Goal: Task Accomplishment & Management: Manage account settings

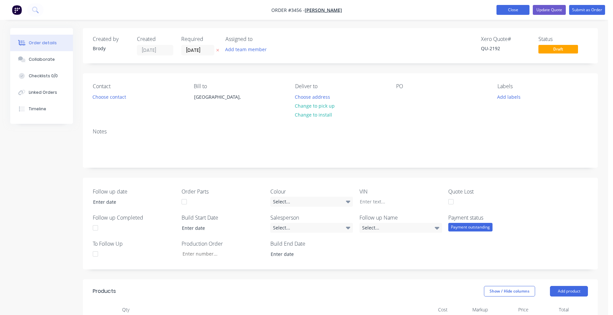
click at [505, 9] on button "Close" at bounding box center [512, 10] width 33 height 10
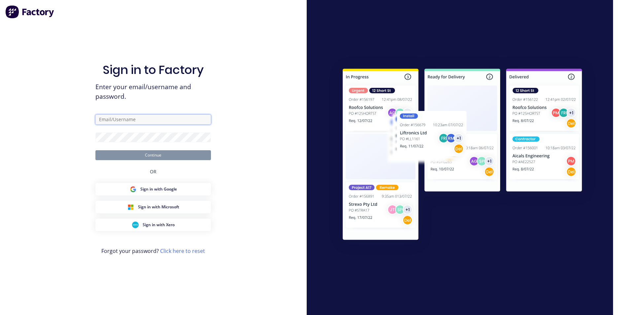
type input "[EMAIL_ADDRESS][DOMAIN_NAME]"
click at [155, 153] on button "Continue" at bounding box center [152, 155] width 115 height 10
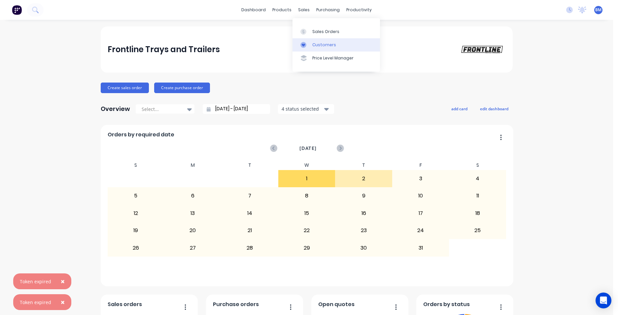
click at [325, 46] on div "Customers" at bounding box center [324, 45] width 24 height 6
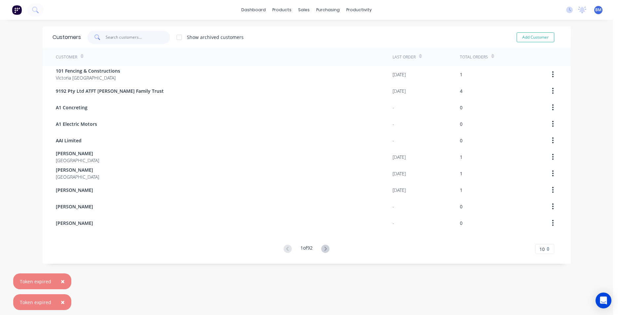
click at [126, 38] on input "text" at bounding box center [138, 37] width 64 height 13
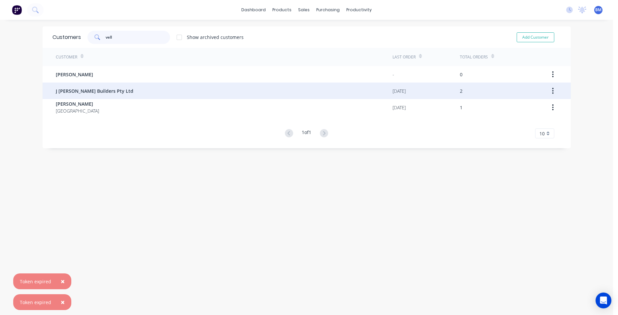
type input "vell"
click at [103, 89] on span "J [PERSON_NAME] Builders Pty Ltd" at bounding box center [95, 90] width 78 height 7
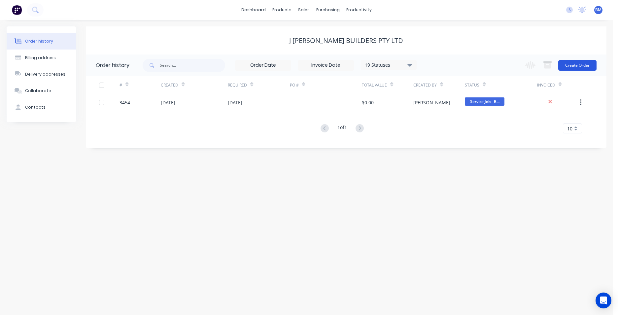
click at [571, 68] on button "Create Order" at bounding box center [577, 65] width 38 height 11
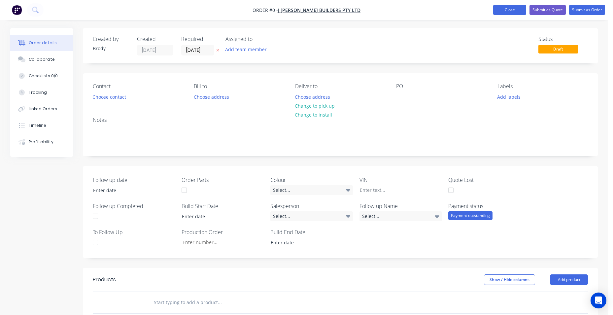
click at [507, 9] on button "Close" at bounding box center [509, 10] width 33 height 10
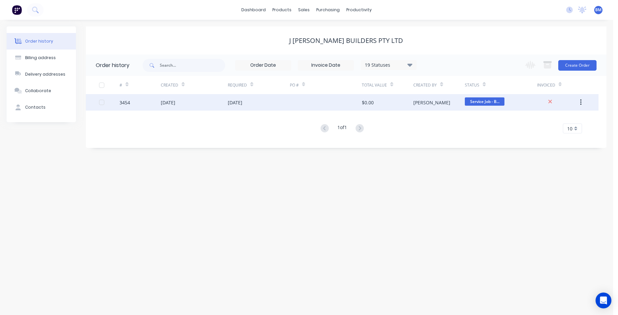
click at [189, 104] on div "[DATE]" at bounding box center [194, 102] width 67 height 16
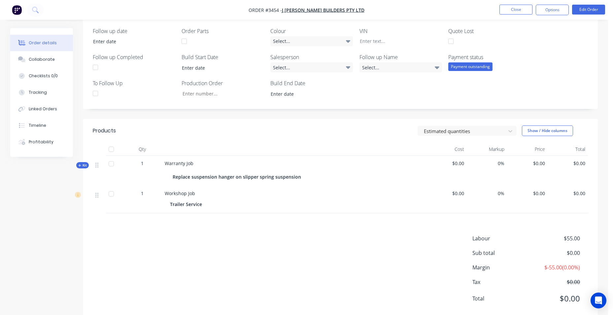
scroll to position [165, 0]
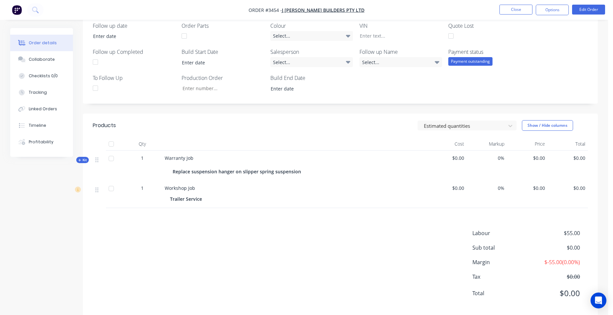
click at [173, 162] on div at bounding box center [294, 163] width 259 height 5
click at [180, 159] on span "Warranty Job" at bounding box center [179, 158] width 29 height 6
click at [220, 171] on div "Replace suspension hanger on slipper spring suspension" at bounding box center [238, 172] width 131 height 10
click at [584, 9] on button "Edit Order" at bounding box center [588, 10] width 33 height 10
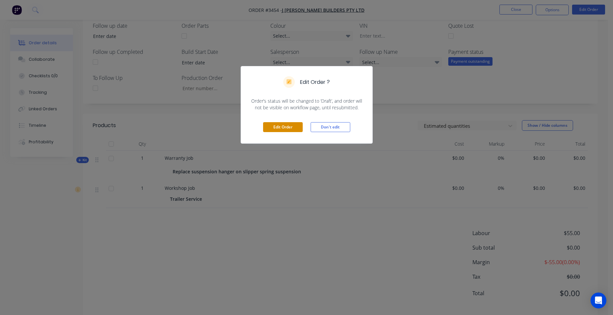
click at [284, 126] on button "Edit Order" at bounding box center [283, 127] width 40 height 10
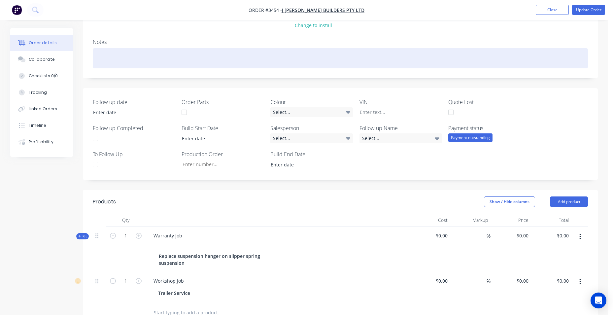
scroll to position [198, 0]
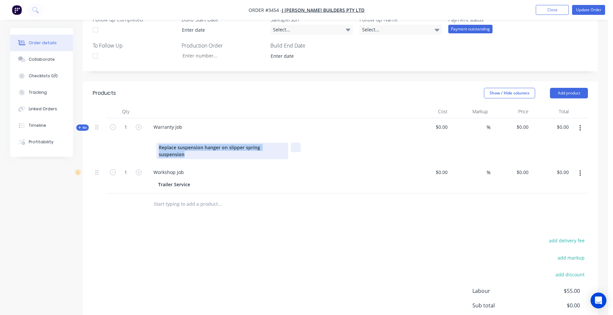
drag, startPoint x: 160, startPoint y: 147, endPoint x: 278, endPoint y: 149, distance: 118.8
click at [296, 151] on div "Replace suspension hanger on slipper spring suspension" at bounding box center [277, 151] width 243 height 16
copy div "Replace suspension hanger on slipper spring suspension"
click at [194, 180] on div "Trailer Service" at bounding box center [276, 185] width 242 height 10
click at [580, 170] on icon "button" at bounding box center [580, 173] width 2 height 7
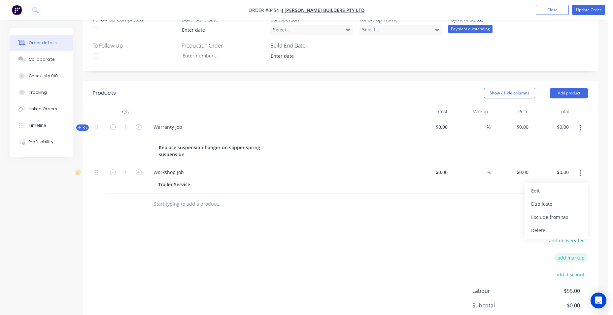
click at [565, 225] on div "Delete" at bounding box center [556, 230] width 51 height 10
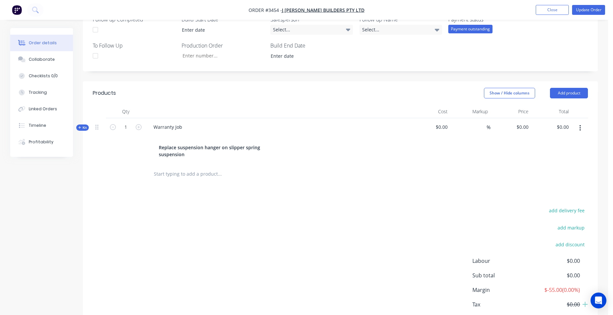
click at [582, 128] on button "button" at bounding box center [580, 128] width 16 height 12
click at [566, 195] on div "Delete" at bounding box center [556, 198] width 51 height 10
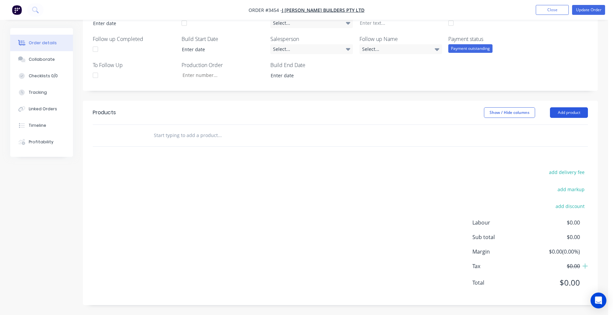
click at [560, 114] on button "Add product" at bounding box center [569, 112] width 38 height 11
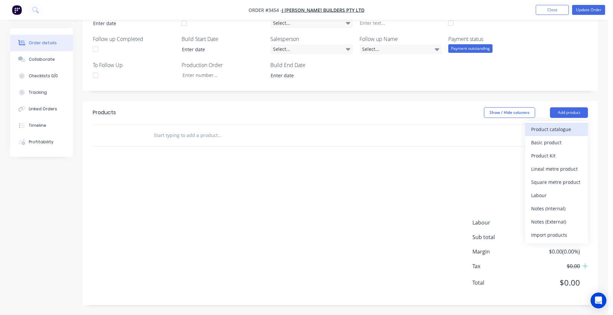
click at [552, 130] on div "Product catalogue" at bounding box center [556, 129] width 51 height 10
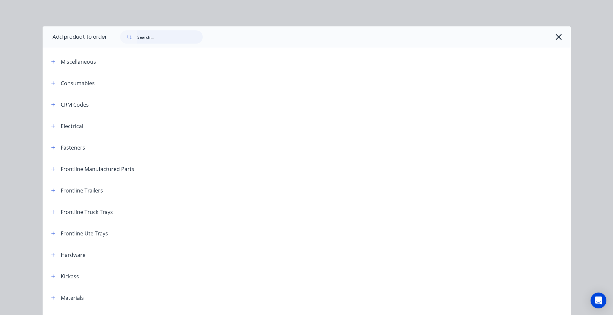
click at [146, 40] on input "text" at bounding box center [169, 36] width 65 height 13
type input "service"
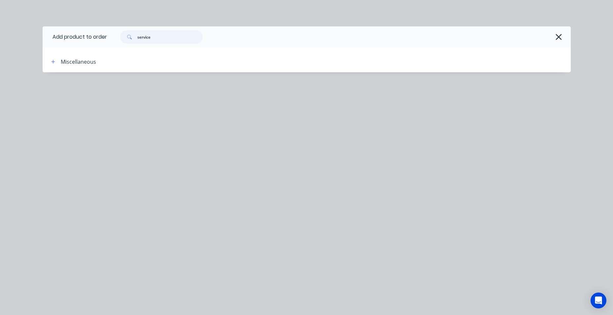
drag, startPoint x: 160, startPoint y: 39, endPoint x: 121, endPoint y: 40, distance: 39.3
click at [121, 40] on div "service" at bounding box center [161, 36] width 82 height 13
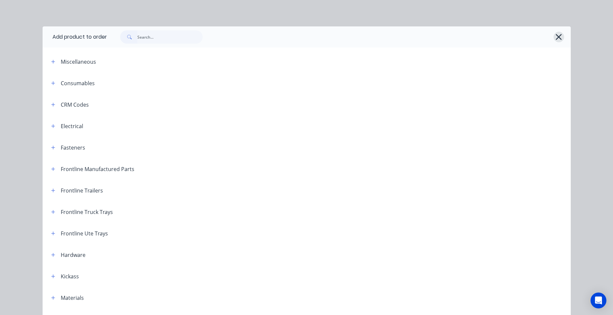
click at [555, 39] on icon "button" at bounding box center [558, 36] width 7 height 9
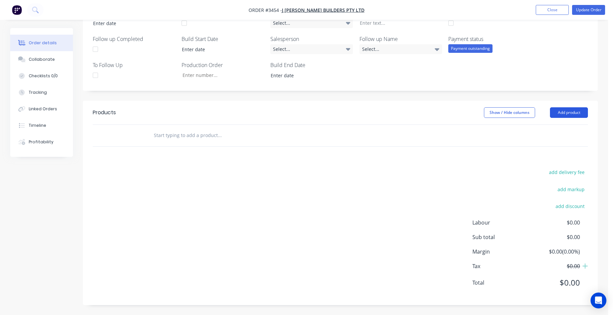
click at [560, 111] on button "Add product" at bounding box center [569, 112] width 38 height 11
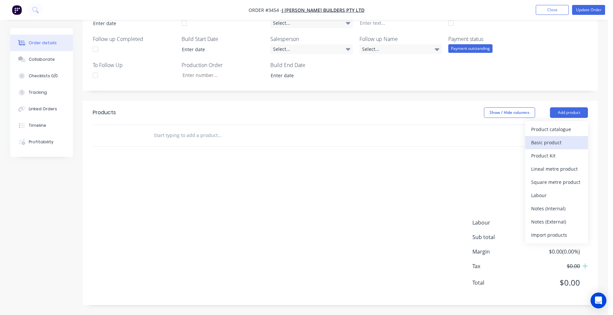
click at [555, 144] on div "Basic product" at bounding box center [556, 143] width 51 height 10
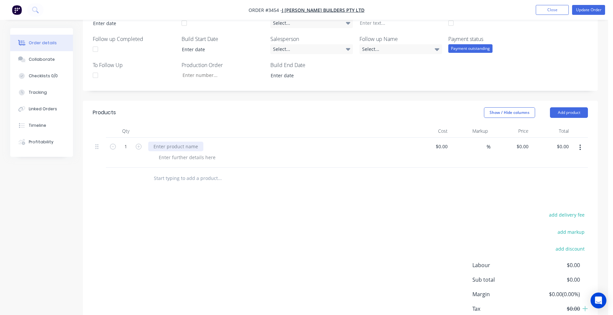
click at [160, 143] on div at bounding box center [175, 147] width 55 height 10
click at [156, 146] on div "trailer service" at bounding box center [168, 147] width 41 height 10
click at [256, 145] on div "Trailer service" at bounding box center [277, 147] width 259 height 10
click at [202, 159] on div at bounding box center [186, 157] width 67 height 10
paste div
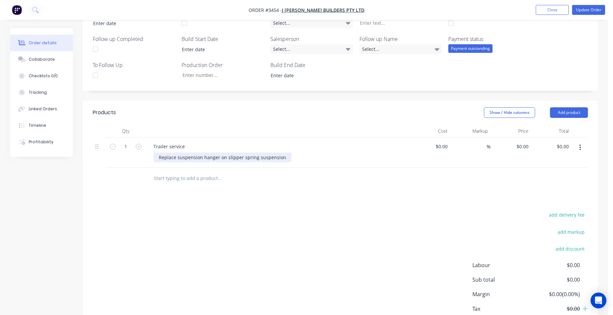
click at [158, 157] on div "Replace suspension hanger on slipper spring suspension" at bounding box center [222, 157] width 138 height 10
click at [289, 158] on div "## Replace suspension hanger on slipper spring suspension" at bounding box center [225, 157] width 145 height 10
click at [290, 157] on div "## Replace suspension hanger on slipper spring suspension -worn/ broken away" at bounding box center [248, 157] width 190 height 10
click at [332, 156] on div "## Replace suspension hanger on slipper spring suspension - worn/ broken away" at bounding box center [249, 157] width 192 height 10
click at [335, 156] on div "## Replace suspension hanger on slipper spring suspension - worn/ broken away" at bounding box center [249, 157] width 192 height 10
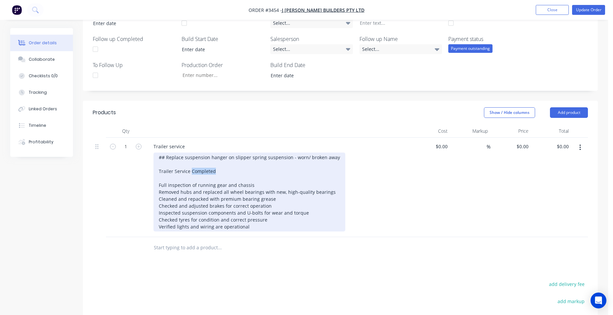
drag, startPoint x: 219, startPoint y: 170, endPoint x: 190, endPoint y: 170, distance: 29.0
click at [190, 170] on div "## Replace suspension hanger on slipper spring suspension - worn/ broken away T…" at bounding box center [249, 191] width 192 height 79
click at [260, 222] on div "## Replace suspension hanger on slipper spring suspension - worn/ broken away T…" at bounding box center [249, 191] width 192 height 79
click at [259, 226] on div "## Replace suspension hanger on slipper spring suspension - worn/ broken away T…" at bounding box center [249, 191] width 192 height 79
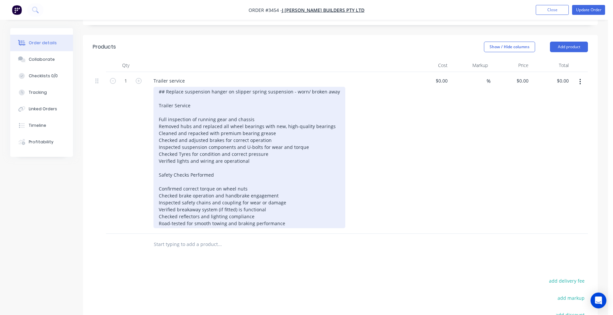
scroll to position [245, 0]
drag, startPoint x: 265, startPoint y: 224, endPoint x: 148, endPoint y: 222, distance: 117.2
click at [148, 222] on div "Trailer service ## Replace suspension hanger on slipper spring suspension - wor…" at bounding box center [278, 153] width 264 height 162
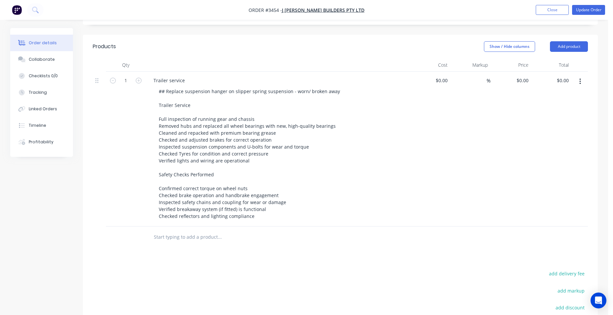
click at [520, 129] on div "$0.00 $0.00" at bounding box center [510, 149] width 41 height 155
click at [580, 82] on icon "button" at bounding box center [579, 82] width 1 height 6
click at [408, 173] on div "Trailer service ## Replace suspension hanger on slipper spring suspension - wor…" at bounding box center [278, 149] width 264 height 155
click at [444, 81] on input at bounding box center [442, 81] width 15 height 10
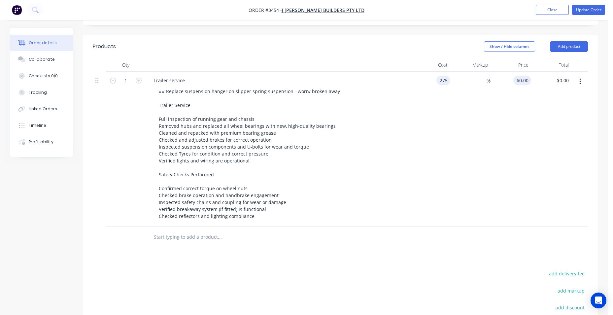
type input "$275.00"
type input "275"
type input "$275.00"
click at [521, 83] on input "275" at bounding box center [523, 81] width 15 height 10
type input "$275.00"
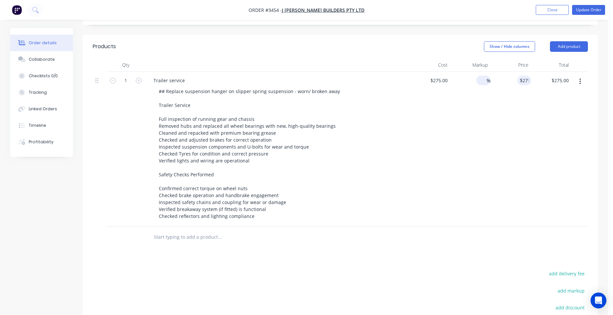
click at [479, 81] on input at bounding box center [483, 81] width 8 height 10
type input "100"
type input "$550.00"
click at [408, 53] on header "Products Show / Hide columns Add product" at bounding box center [340, 47] width 515 height 24
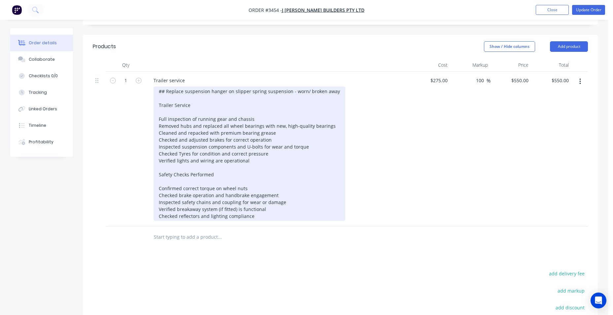
click at [292, 90] on div "## Replace suspension hanger on slipper spring suspension - worn/ broken away T…" at bounding box center [249, 153] width 192 height 134
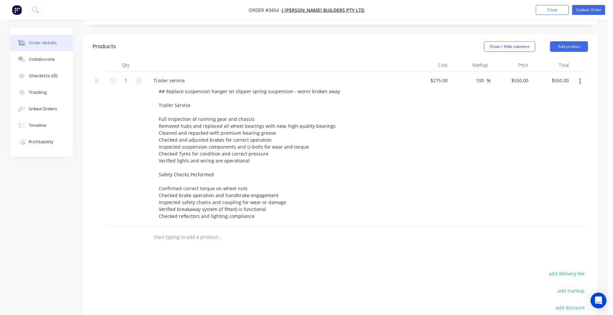
click at [289, 78] on div "Trailer service" at bounding box center [277, 81] width 259 height 10
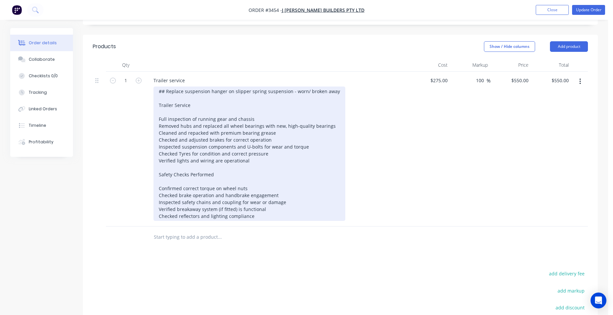
click at [305, 101] on div "## Replace suspension hanger on slipper spring suspension - worn/ broken away T…" at bounding box center [249, 153] width 192 height 134
click at [333, 92] on div "## Replace suspension hanger on slipper spring suspension - worn/ broken away T…" at bounding box center [249, 153] width 192 height 134
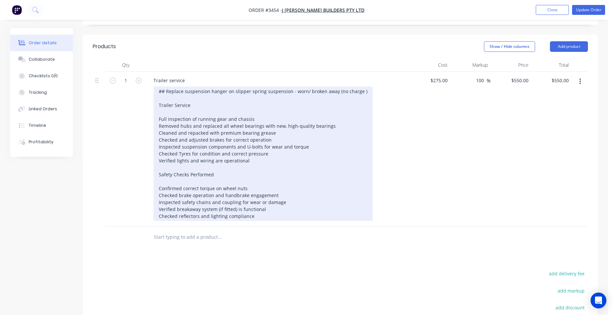
click at [341, 110] on div "## Replace suspension hanger on slipper spring suspension - worn/ broken away (…" at bounding box center [262, 153] width 219 height 134
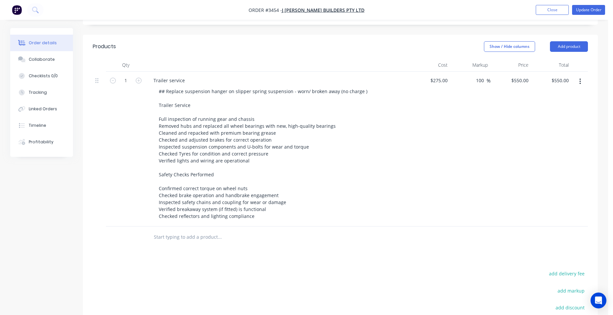
click at [442, 122] on div "$275.00 $275.00" at bounding box center [430, 149] width 41 height 155
click at [446, 83] on input "275" at bounding box center [444, 81] width 11 height 10
type input "$240.00"
type input "$480.00"
click at [571, 80] on input "480.00" at bounding box center [561, 81] width 20 height 10
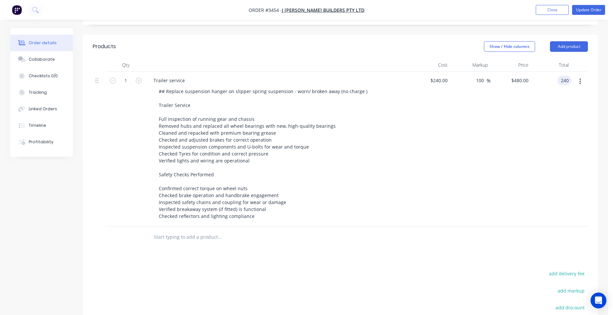
type input "240"
type input "$240.00"
click at [451, 160] on div "%" at bounding box center [470, 149] width 41 height 155
click at [444, 81] on input "240" at bounding box center [440, 81] width 20 height 10
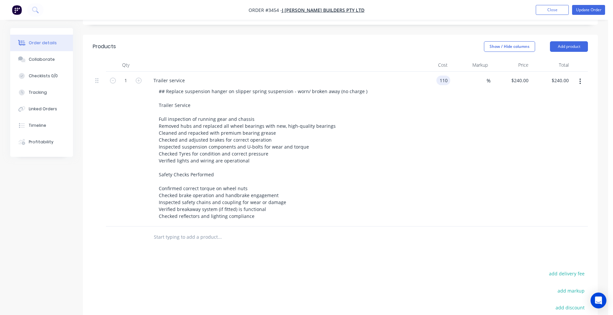
type input "$110.00"
click at [567, 47] on button "Add product" at bounding box center [569, 46] width 38 height 11
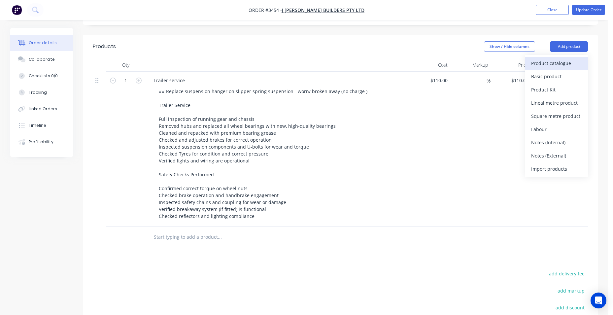
click at [559, 64] on div "Product catalogue" at bounding box center [556, 63] width 51 height 10
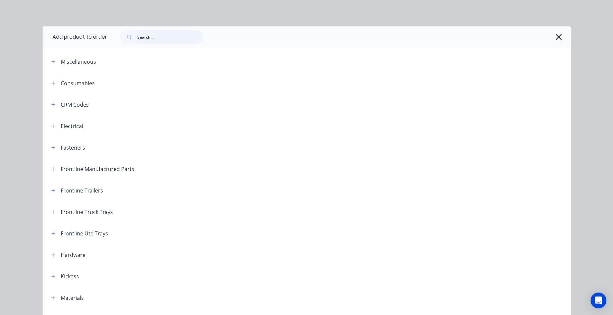
click at [164, 38] on input "text" at bounding box center [169, 36] width 65 height 13
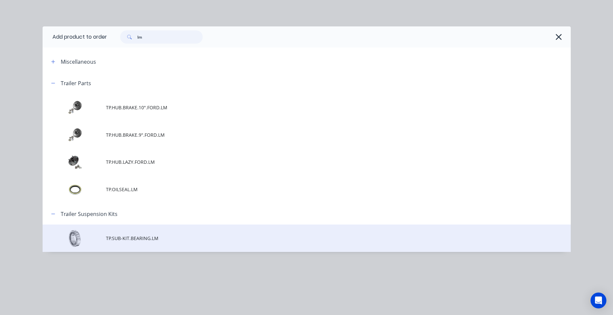
type input "lm"
click at [144, 241] on span "TP.SUB-KIT.BEARING.LM" at bounding box center [292, 238] width 372 height 7
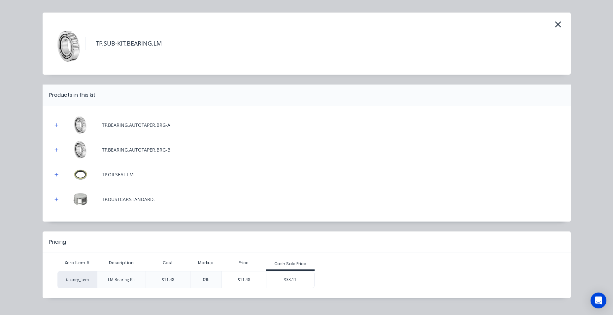
scroll to position [26, 0]
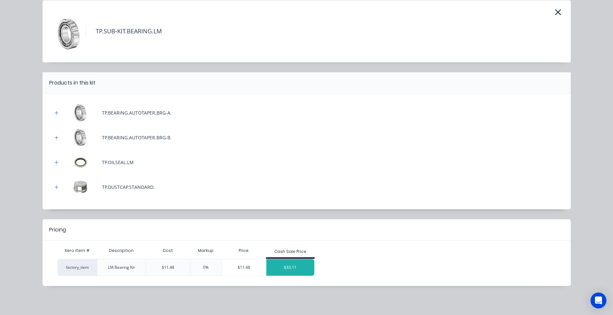
click at [285, 267] on div "$33.11" at bounding box center [290, 267] width 48 height 16
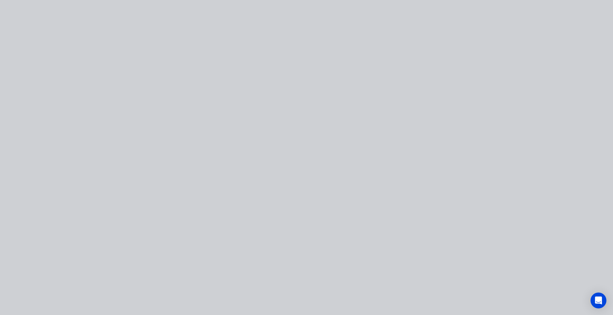
scroll to position [0, 0]
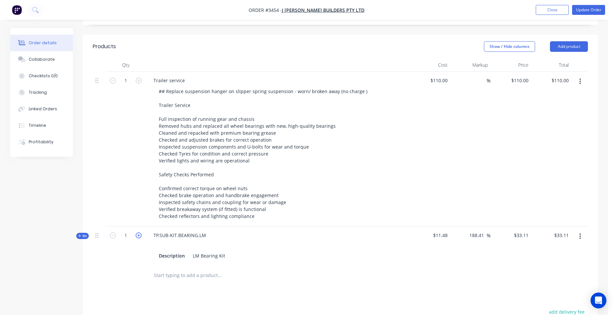
click at [137, 236] on icon "button" at bounding box center [139, 235] width 6 height 6
type input "2"
type input "$66.22"
click at [137, 236] on icon "button" at bounding box center [139, 235] width 6 height 6
type input "3"
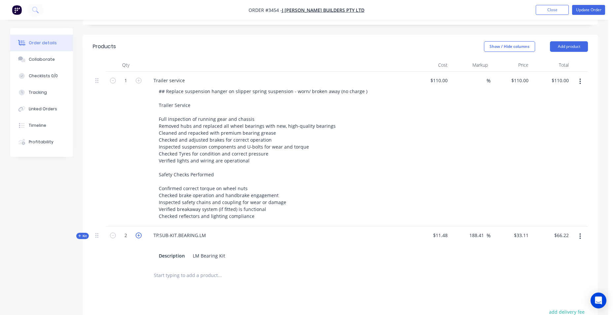
type input "$99.33"
click at [137, 236] on icon "button" at bounding box center [139, 235] width 6 height 6
type input "4"
type input "$132.44"
click at [328, 254] on div "Description LM Bearing Kit" at bounding box center [277, 256] width 243 height 10
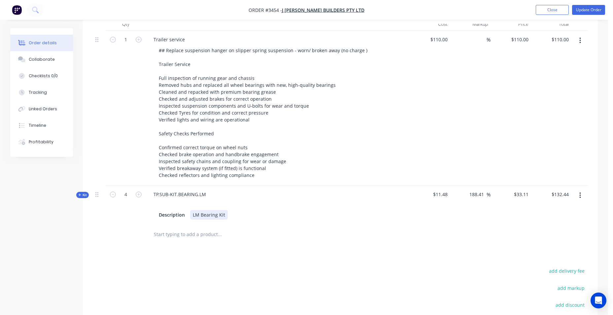
scroll to position [186, 0]
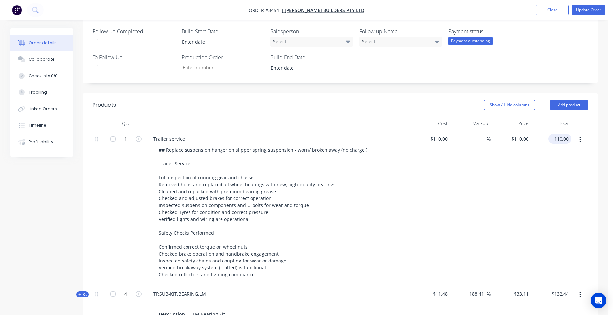
click at [553, 140] on input "110.00" at bounding box center [561, 139] width 20 height 10
type input "265"
type input "140.91"
type input "$265.00"
click at [410, 109] on div "Show / Hide columns Add product" at bounding box center [393, 105] width 390 height 11
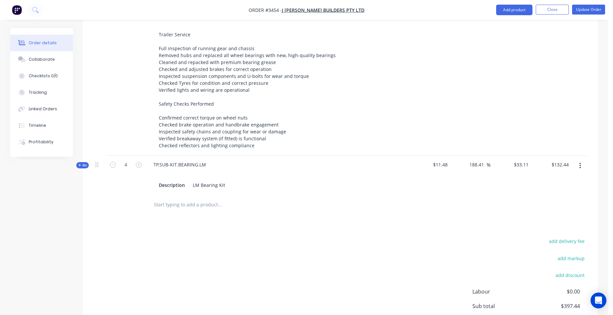
scroll to position [219, 0]
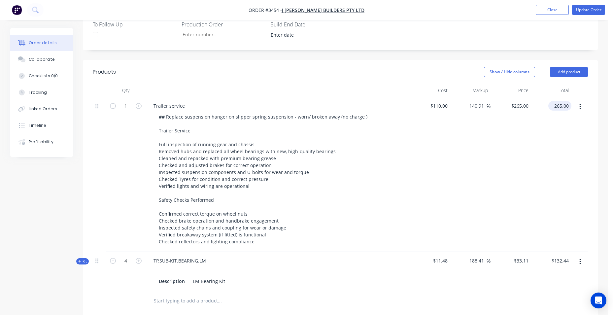
click at [560, 106] on input "265.00" at bounding box center [561, 106] width 20 height 10
type input "245"
type input "122.73"
type input "$245.00"
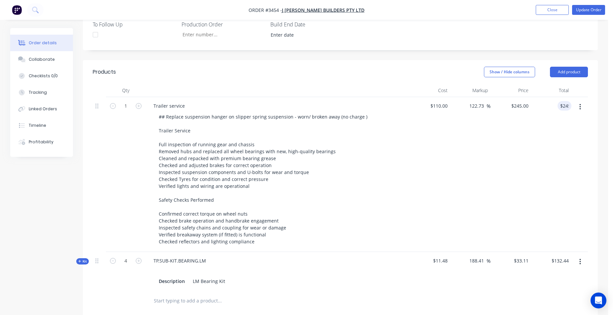
click at [415, 65] on header "Products Show / Hide columns Add product" at bounding box center [340, 72] width 515 height 24
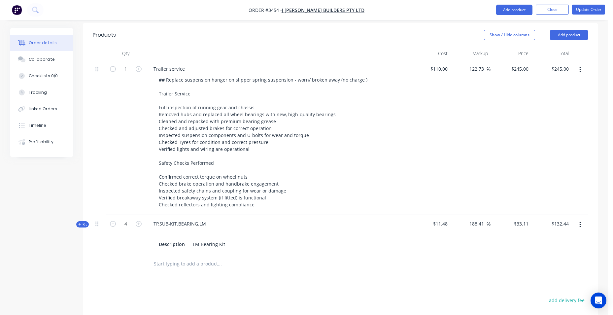
scroll to position [252, 0]
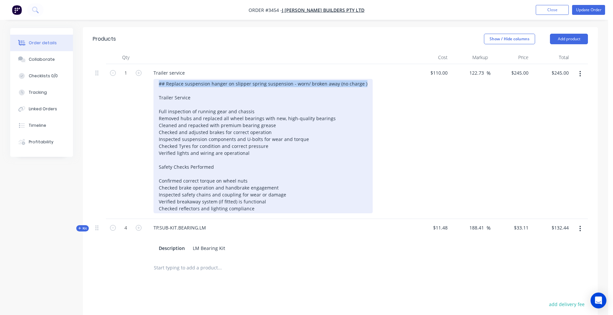
drag, startPoint x: 158, startPoint y: 85, endPoint x: 387, endPoint y: 83, distance: 229.0
click at [387, 83] on div "## Replace suspension hanger on slipper spring suspension - worn/ broken away (…" at bounding box center [279, 146] width 253 height 134
copy div "Safety Checks Performed Confirmed correct torque on wheel nuts Checked brake op…"
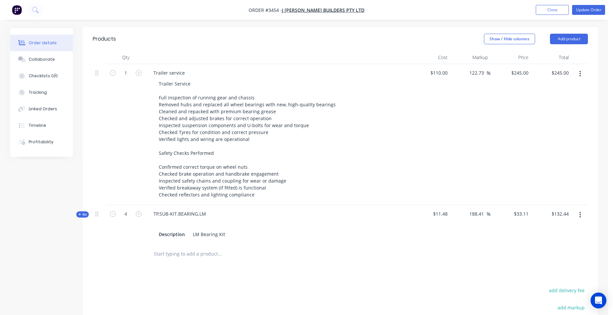
click at [168, 253] on input "text" at bounding box center [219, 253] width 132 height 13
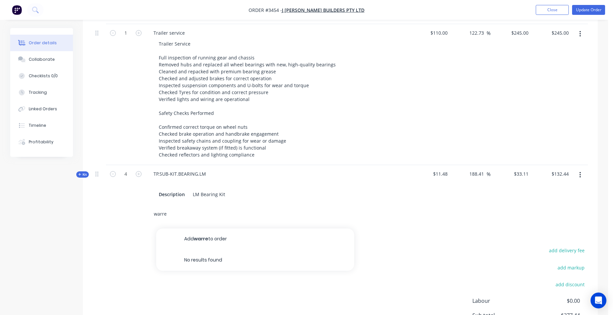
scroll to position [351, 0]
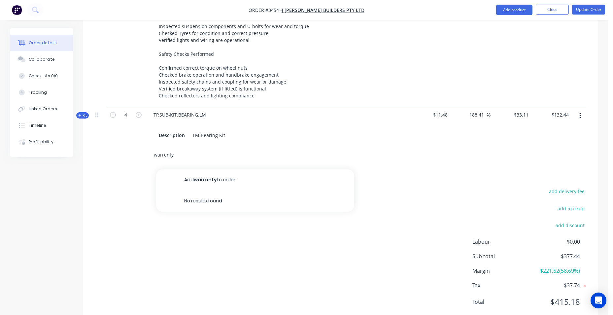
type input "warrenty"
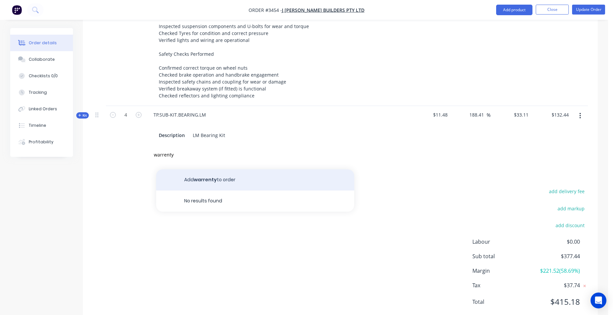
click at [239, 188] on button "Add warrenty to order" at bounding box center [255, 179] width 198 height 21
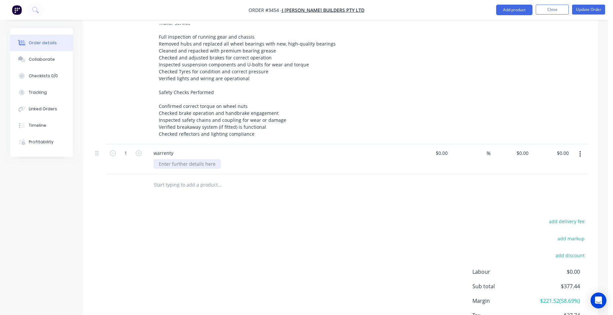
click at [203, 165] on div at bounding box center [186, 164] width 67 height 10
drag, startPoint x: 167, startPoint y: 151, endPoint x: 139, endPoint y: 151, distance: 28.4
click at [139, 151] on div "1 warrenty $0.00 $0.00 % $0.00 $0.00 $0.00 $0.00" at bounding box center [340, 159] width 495 height 30
click at [579, 154] on icon "button" at bounding box center [580, 153] width 2 height 7
click at [560, 196] on div "Delete" at bounding box center [556, 198] width 51 height 10
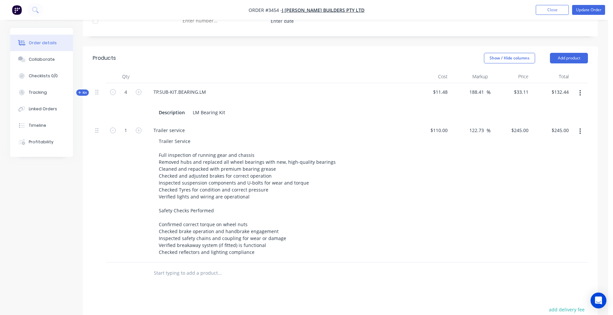
scroll to position [87, 0]
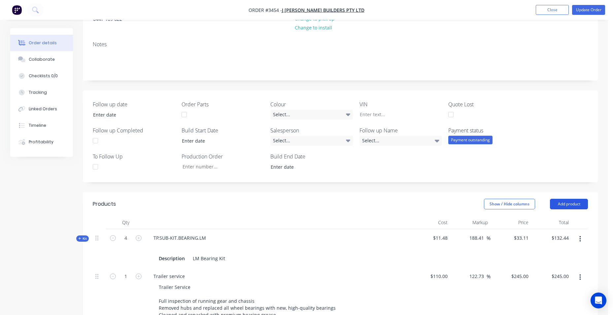
click at [563, 199] on button "Add product" at bounding box center [569, 204] width 38 height 11
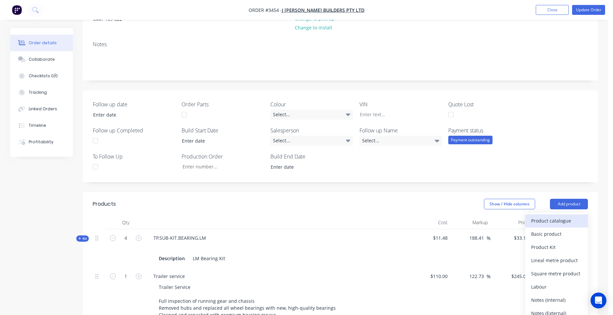
click at [558, 220] on div "Product catalogue" at bounding box center [556, 221] width 51 height 10
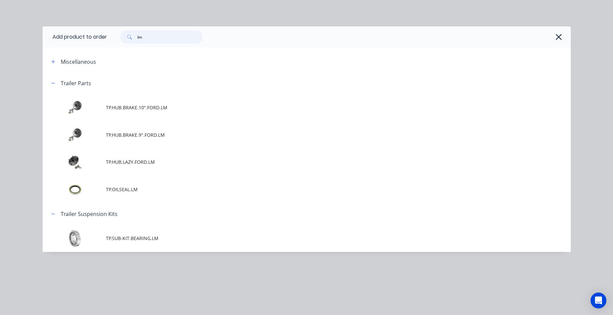
drag, startPoint x: 160, startPoint y: 36, endPoint x: 119, endPoint y: 39, distance: 40.7
click at [119, 39] on div "lm" at bounding box center [158, 36] width 89 height 13
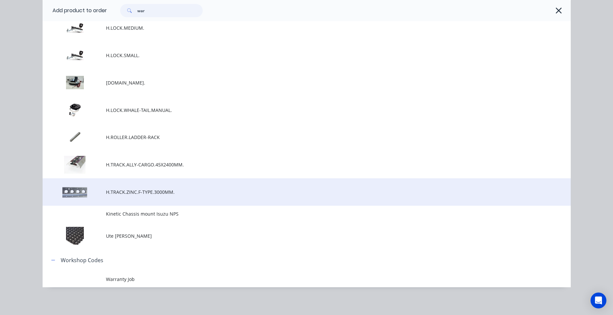
scroll to position [398, 0]
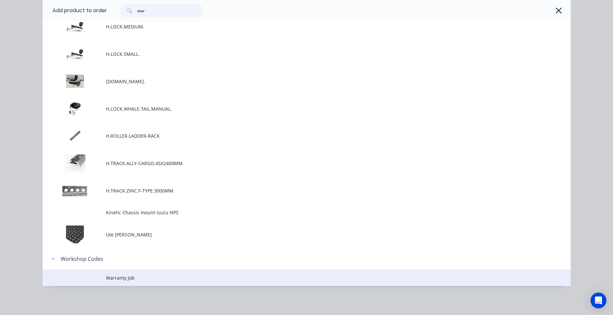
type input "war"
click at [132, 278] on span "Warranty Job" at bounding box center [292, 277] width 372 height 7
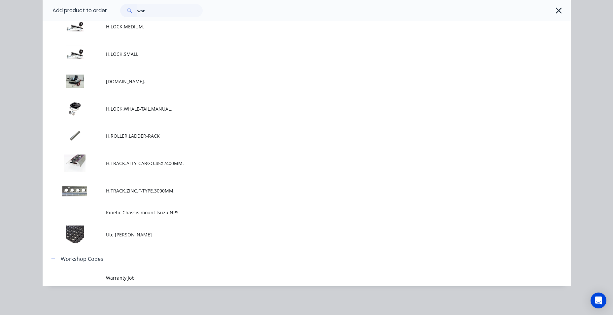
scroll to position [0, 0]
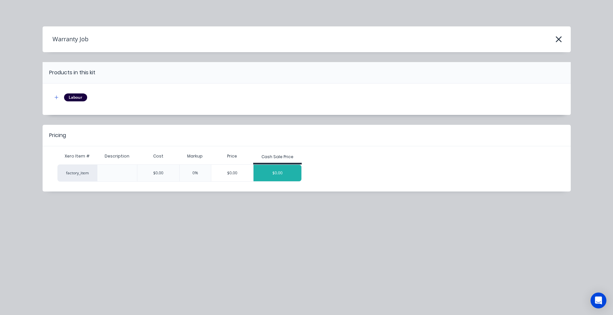
click at [288, 177] on div "$0.00" at bounding box center [277, 173] width 48 height 16
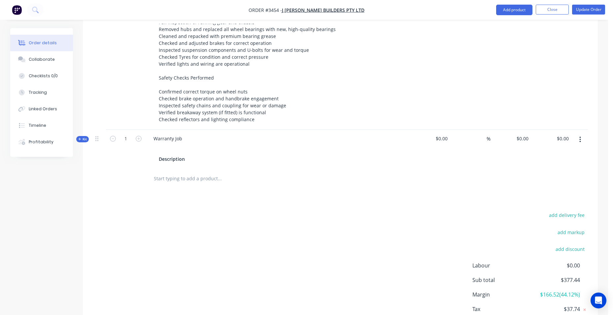
scroll to position [384, 0]
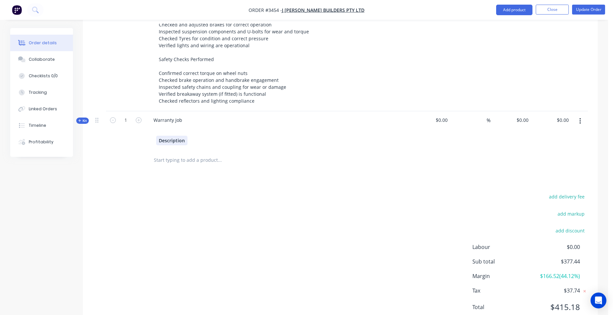
click at [184, 140] on div "Description" at bounding box center [171, 141] width 31 height 10
drag, startPoint x: 185, startPoint y: 140, endPoint x: 146, endPoint y: 141, distance: 39.0
click at [146, 141] on div "Warranty Job Description" at bounding box center [278, 130] width 264 height 38
click at [157, 127] on div at bounding box center [158, 130] width 11 height 10
paste div
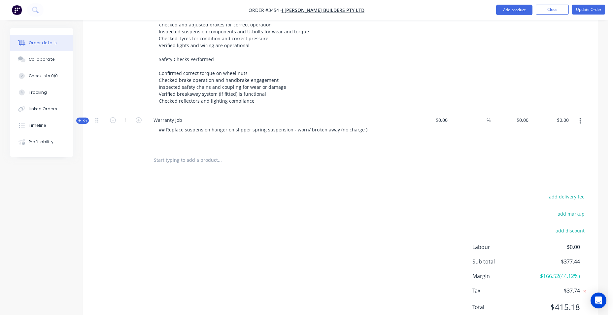
click at [343, 205] on div "add delivery fee add markup add discount Labour $0.00 Sub total $377.44 Margin …" at bounding box center [340, 255] width 495 height 127
click at [446, 118] on span "$0.00" at bounding box center [429, 119] width 35 height 7
click at [445, 118] on span "$0.00" at bounding box center [429, 119] width 35 height 7
drag, startPoint x: 445, startPoint y: 118, endPoint x: 440, endPoint y: 120, distance: 5.9
click at [440, 120] on span "$0.00" at bounding box center [429, 119] width 35 height 7
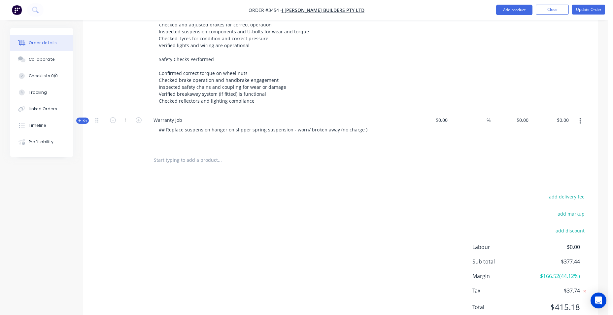
click at [442, 120] on span "$0.00" at bounding box center [429, 119] width 35 height 7
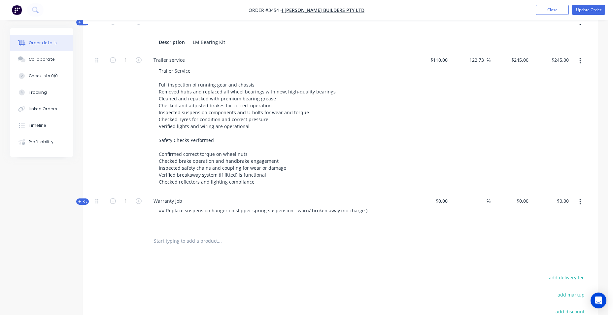
scroll to position [211, 0]
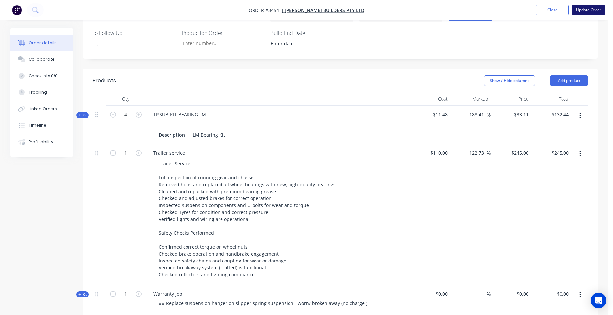
click at [590, 10] on button "Update Order" at bounding box center [588, 10] width 33 height 10
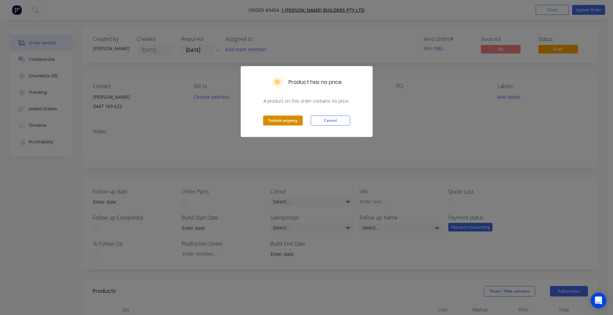
click at [289, 118] on button "Submit anyway" at bounding box center [283, 120] width 40 height 10
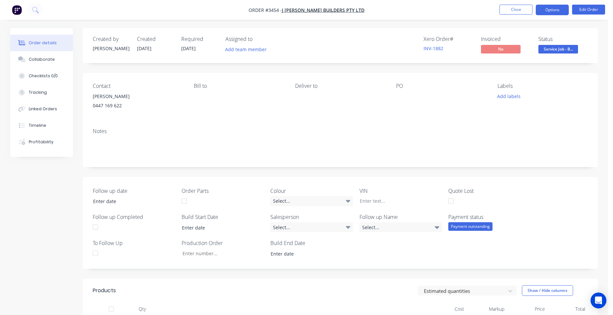
click at [547, 6] on button "Options" at bounding box center [552, 10] width 33 height 11
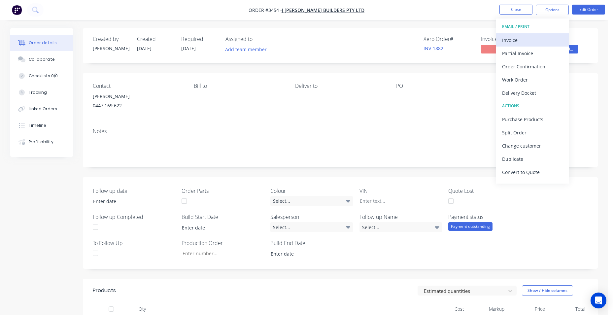
click at [538, 38] on div "Invoice" at bounding box center [532, 40] width 61 height 10
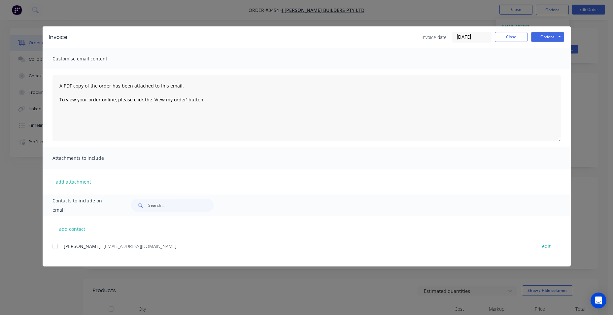
click at [56, 247] on div at bounding box center [55, 246] width 13 height 13
drag, startPoint x: 537, startPoint y: 36, endPoint x: 537, endPoint y: 42, distance: 6.0
click at [537, 36] on button "Options" at bounding box center [547, 37] width 33 height 10
click at [549, 71] on button "Email" at bounding box center [552, 70] width 42 height 11
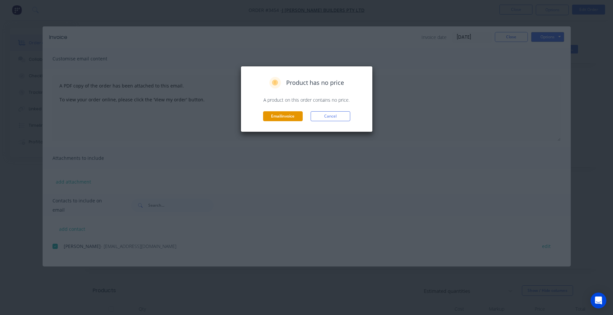
click at [278, 117] on button "Email invoice" at bounding box center [283, 116] width 40 height 10
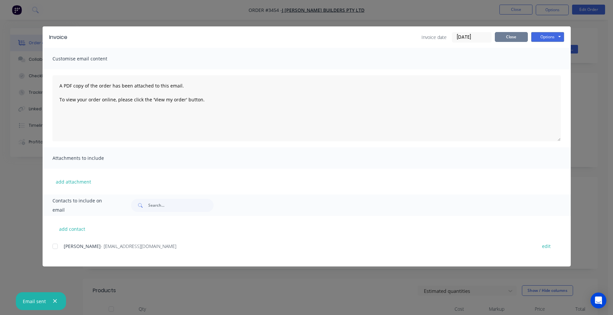
click at [508, 34] on button "Close" at bounding box center [511, 37] width 33 height 10
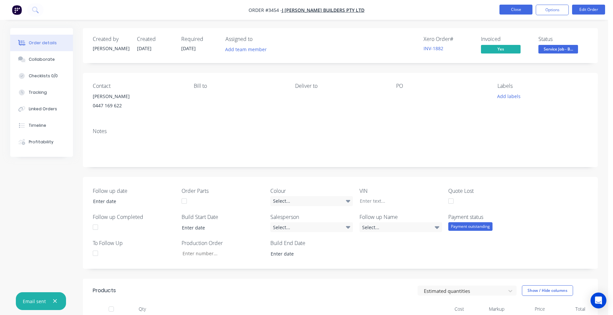
click at [520, 9] on button "Close" at bounding box center [515, 10] width 33 height 10
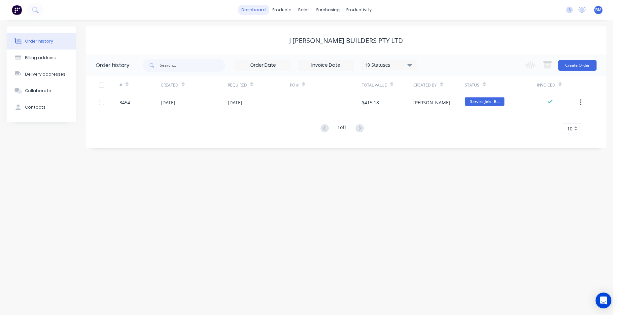
click at [254, 9] on link "dashboard" at bounding box center [253, 10] width 31 height 10
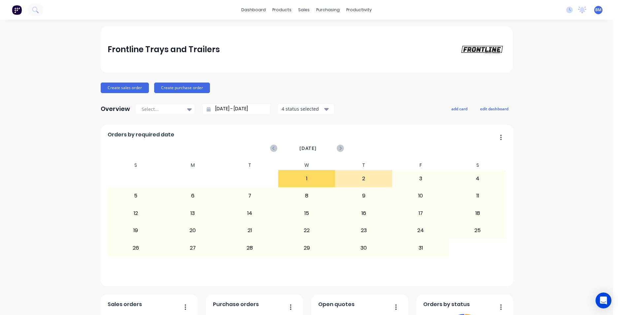
drag, startPoint x: 261, startPoint y: 13, endPoint x: 232, endPoint y: 12, distance: 29.4
click at [261, 13] on link "dashboard" at bounding box center [253, 10] width 31 height 10
